Goal: Information Seeking & Learning: Check status

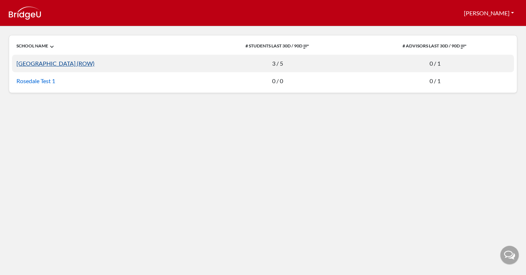
click at [84, 64] on link "Rosedale Global High School (ROW)" at bounding box center [55, 63] width 78 height 7
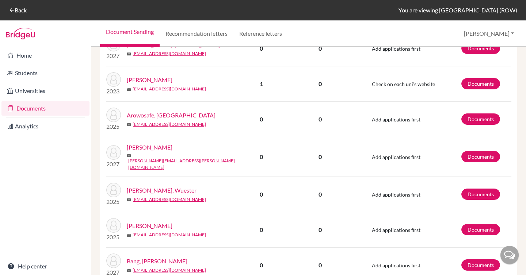
scroll to position [389, 0]
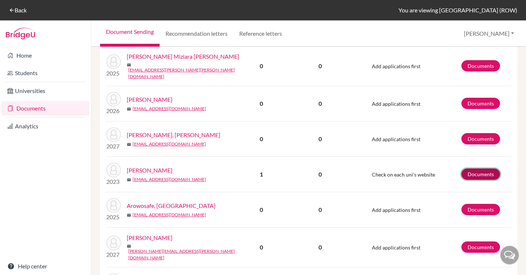
click at [479, 169] on link "Documents" at bounding box center [480, 174] width 39 height 11
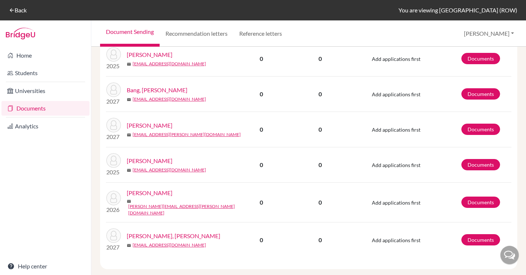
scroll to position [666, 0]
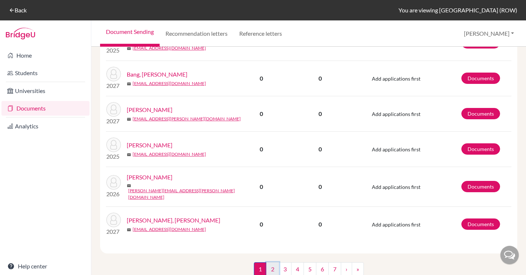
click at [267, 263] on link "2" at bounding box center [272, 270] width 13 height 14
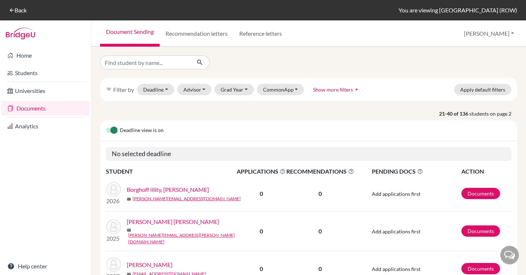
click at [334, 90] on span "Show more filters" at bounding box center [333, 90] width 40 height 6
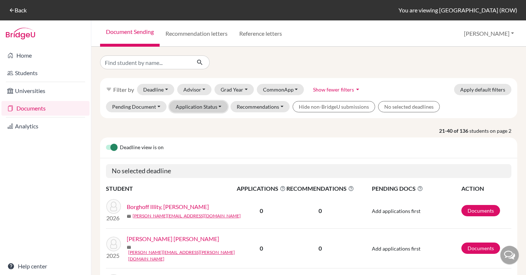
click at [190, 107] on button "Application Status" at bounding box center [198, 106] width 58 height 11
click at [190, 122] on div "Sent" at bounding box center [197, 122] width 37 height 9
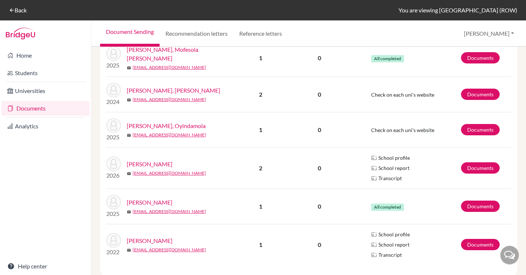
scroll to position [289, 0]
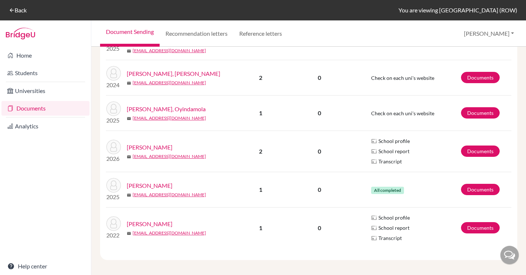
click at [140, 144] on link "Wong, Stella" at bounding box center [150, 147] width 46 height 9
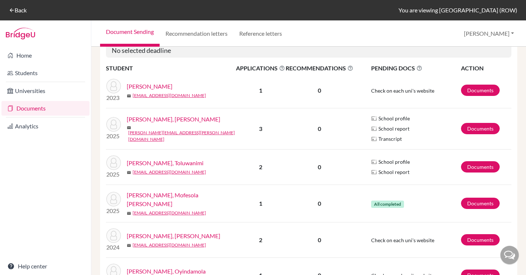
scroll to position [289, 0]
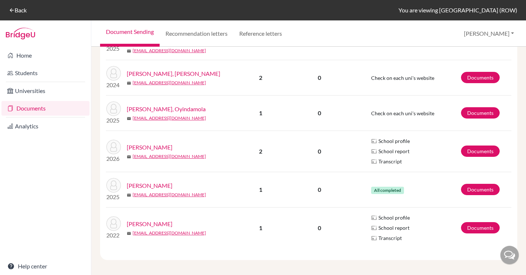
click at [142, 221] on link "[PERSON_NAME]" at bounding box center [150, 224] width 46 height 9
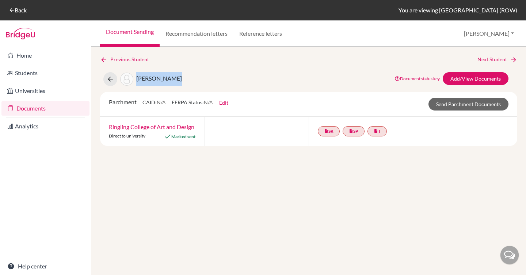
drag, startPoint x: 168, startPoint y: 79, endPoint x: 148, endPoint y: 79, distance: 19.7
click at [137, 80] on div "Zhang, Jiaxin Document status key TR Requirement. Document not uploaded yet. TR…" at bounding box center [309, 79] width 428 height 14
copy span "[PERSON_NAME]"
drag, startPoint x: 199, startPoint y: 127, endPoint x: 107, endPoint y: 127, distance: 92.4
click at [107, 127] on div "Ringling College of Art and Design Direct to university Marked sent" at bounding box center [152, 131] width 104 height 29
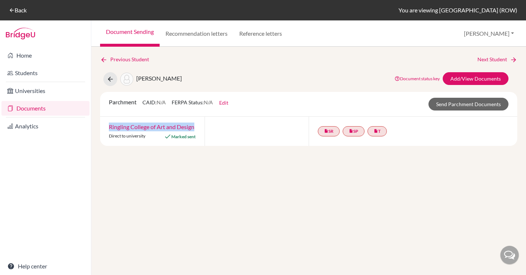
copy link "Ringling College of Art and Design"
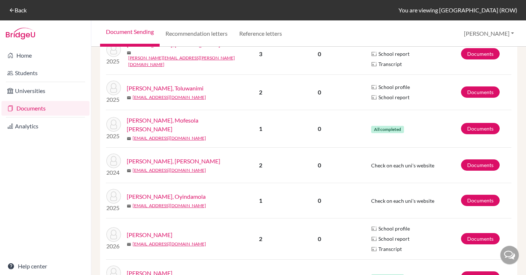
scroll to position [201, 0]
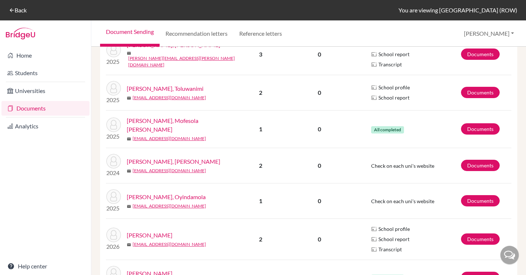
click at [166, 87] on link "[PERSON_NAME], Toluwanimi" at bounding box center [165, 88] width 77 height 9
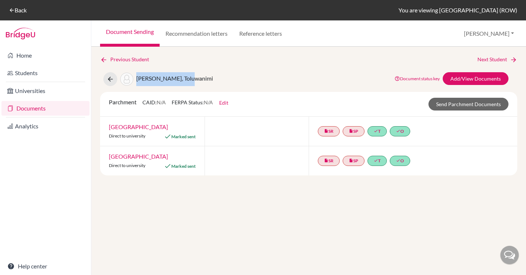
drag, startPoint x: 193, startPoint y: 79, endPoint x: 137, endPoint y: 81, distance: 55.9
click at [137, 81] on div "Oluseye, Toluwanimi Document status key TR Requirement. Document not uploaded y…" at bounding box center [309, 79] width 428 height 14
copy span "[PERSON_NAME], Toluwanimi"
drag, startPoint x: 169, startPoint y: 127, endPoint x: 107, endPoint y: 129, distance: 62.1
click at [107, 129] on div "[GEOGRAPHIC_DATA] Direct to university Marked sent" at bounding box center [152, 131] width 104 height 29
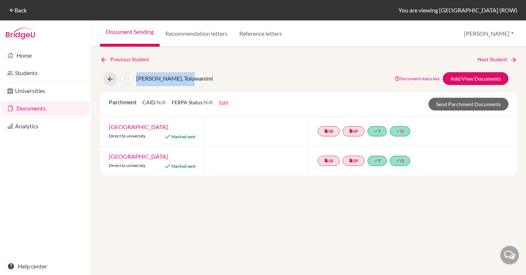
copy link "[GEOGRAPHIC_DATA]"
drag, startPoint x: 141, startPoint y: 157, endPoint x: 114, endPoint y: 157, distance: 27.4
click at [110, 157] on div "[GEOGRAPHIC_DATA] Direct to university Marked sent" at bounding box center [152, 160] width 104 height 29
copy link "[GEOGRAPHIC_DATA]"
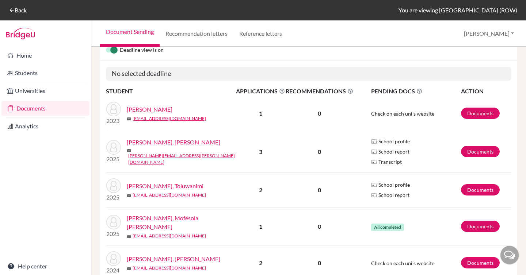
scroll to position [160, 0]
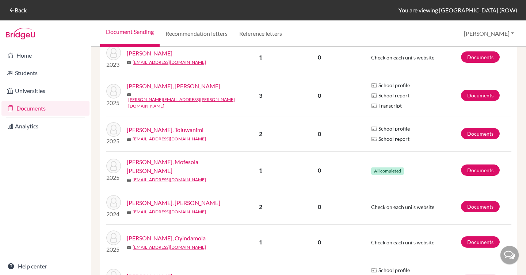
click at [204, 91] on link "[PERSON_NAME], [PERSON_NAME]" at bounding box center [173, 86] width 93 height 9
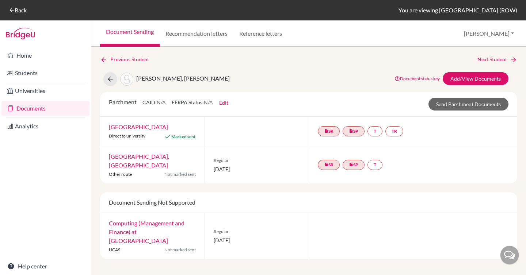
drag, startPoint x: 246, startPoint y: 78, endPoint x: 138, endPoint y: 78, distance: 108.1
click at [138, 78] on div "[PERSON_NAME], [PERSON_NAME] Document status key TR Requirement. Document not u…" at bounding box center [309, 79] width 428 height 14
copy span "[PERSON_NAME], [PERSON_NAME]"
drag, startPoint x: 183, startPoint y: 129, endPoint x: 107, endPoint y: 128, distance: 76.0
click at [107, 128] on div "[GEOGRAPHIC_DATA] Direct to university Marked sent" at bounding box center [152, 131] width 104 height 29
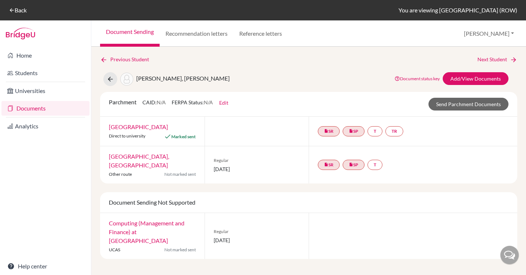
copy link "[GEOGRAPHIC_DATA]"
drag, startPoint x: 145, startPoint y: 168, endPoint x: 109, endPoint y: 156, distance: 37.6
click at [109, 156] on div "[GEOGRAPHIC_DATA], [GEOGRAPHIC_DATA] Other route Not marked sent" at bounding box center [152, 164] width 104 height 37
copy link "[GEOGRAPHIC_DATA], [GEOGRAPHIC_DATA]"
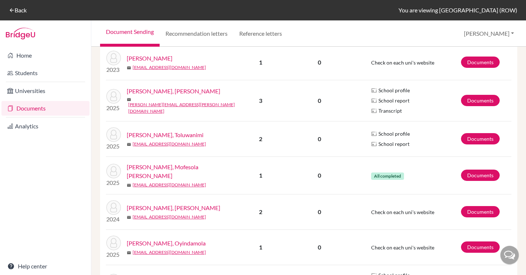
scroll to position [155, 0]
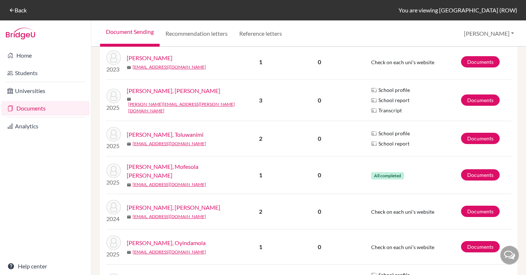
click at [199, 170] on link "[PERSON_NAME], Mofesola [PERSON_NAME]" at bounding box center [184, 172] width 114 height 18
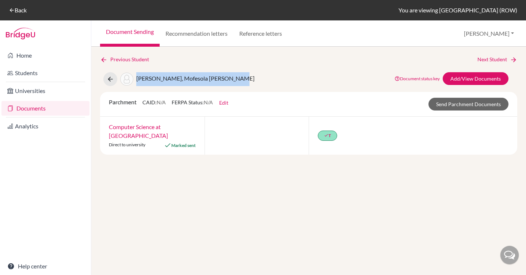
drag, startPoint x: 232, startPoint y: 79, endPoint x: 133, endPoint y: 79, distance: 98.2
click at [133, 79] on div "Olusola-Falodun, Mofesola Elizabeth Document status key TR Requirement. Documen…" at bounding box center [309, 79] width 428 height 14
copy span "Olusola-Falodun, Mofesola Elizabeth"
click at [524, 102] on div "Previous Student Next Student Olusola-Falodun, Mofesola Elizabeth Document stat…" at bounding box center [308, 161] width 435 height 229
drag, startPoint x: 135, startPoint y: 138, endPoint x: 110, endPoint y: 130, distance: 26.6
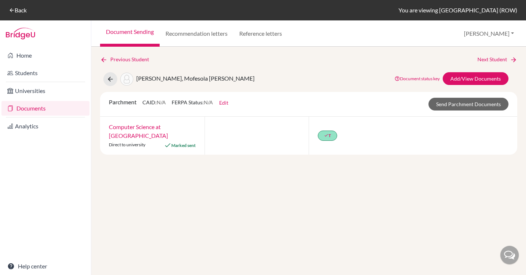
click at [110, 130] on div "Computer Science at University of Calgary Direct to university Marked sent" at bounding box center [152, 136] width 104 height 38
copy link "Computer Science at University of Calgary"
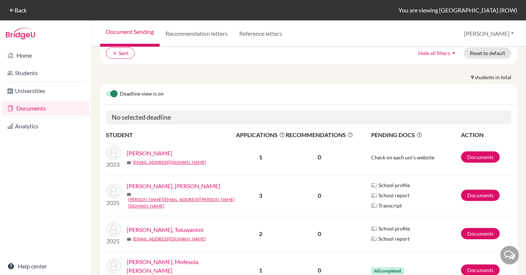
scroll to position [72, 0]
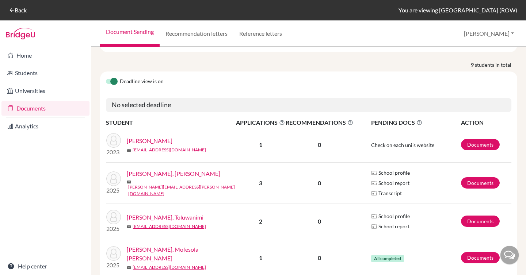
click at [169, 143] on link "[PERSON_NAME]" at bounding box center [150, 141] width 46 height 9
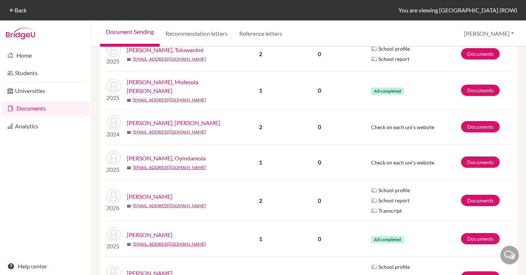
scroll to position [289, 0]
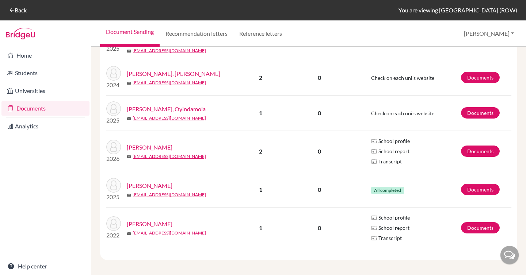
click at [148, 182] on link "[PERSON_NAME]" at bounding box center [150, 186] width 46 height 9
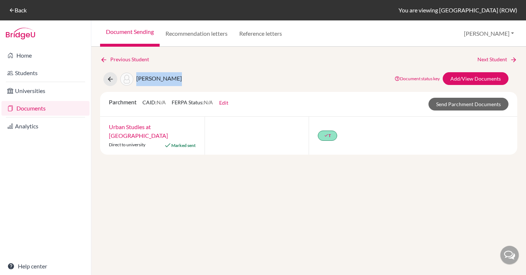
drag, startPoint x: 172, startPoint y: 80, endPoint x: 137, endPoint y: 79, distance: 35.1
click at [137, 79] on div "[PERSON_NAME] Document status key TR Requirement. Document not uploaded yet. TR…" at bounding box center [309, 79] width 428 height 14
copy span "[PERSON_NAME]"
drag, startPoint x: 135, startPoint y: 138, endPoint x: 109, endPoint y: 130, distance: 27.5
click at [109, 130] on div "Urban Studies at [GEOGRAPHIC_DATA] Direct to university Marked sent" at bounding box center [152, 136] width 104 height 38
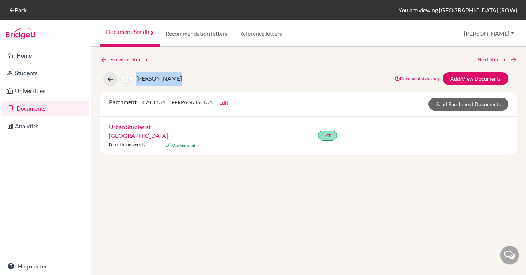
copy link "Urban Studies at [GEOGRAPHIC_DATA]"
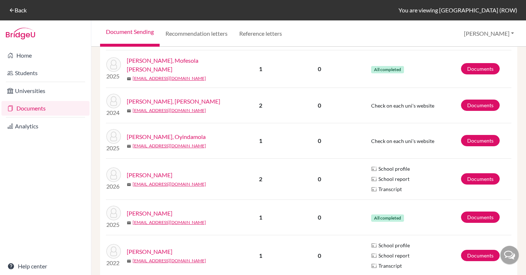
scroll to position [289, 0]
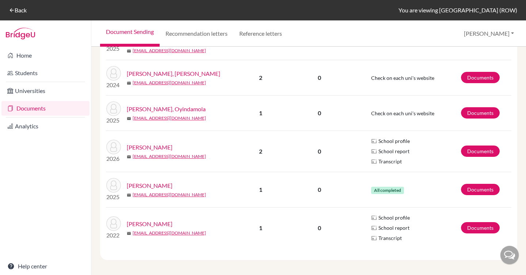
click at [174, 107] on link "Taiwo-Bakare, Oyindamola" at bounding box center [166, 109] width 79 height 9
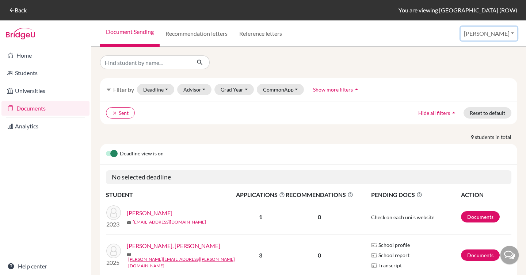
click at [500, 32] on button "[PERSON_NAME]" at bounding box center [489, 34] width 57 height 14
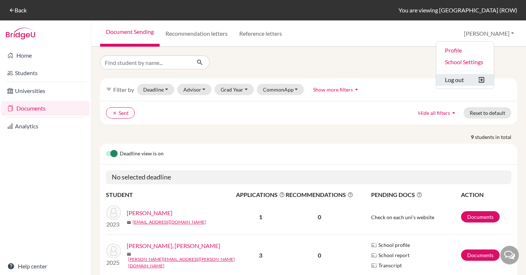
click at [481, 78] on button "Log out" at bounding box center [465, 80] width 58 height 12
